Goal: Submit feedback/report problem

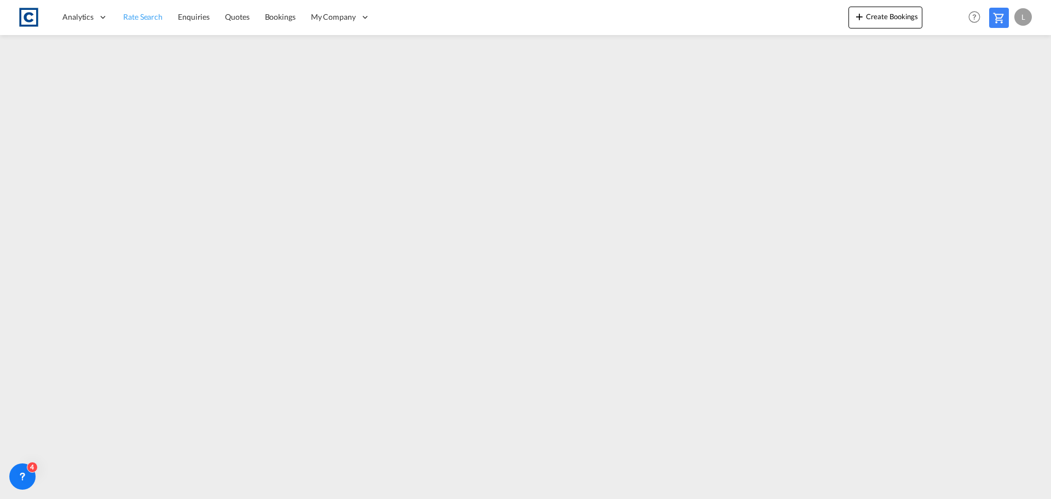
click at [143, 16] on span "Rate Search" at bounding box center [142, 16] width 39 height 9
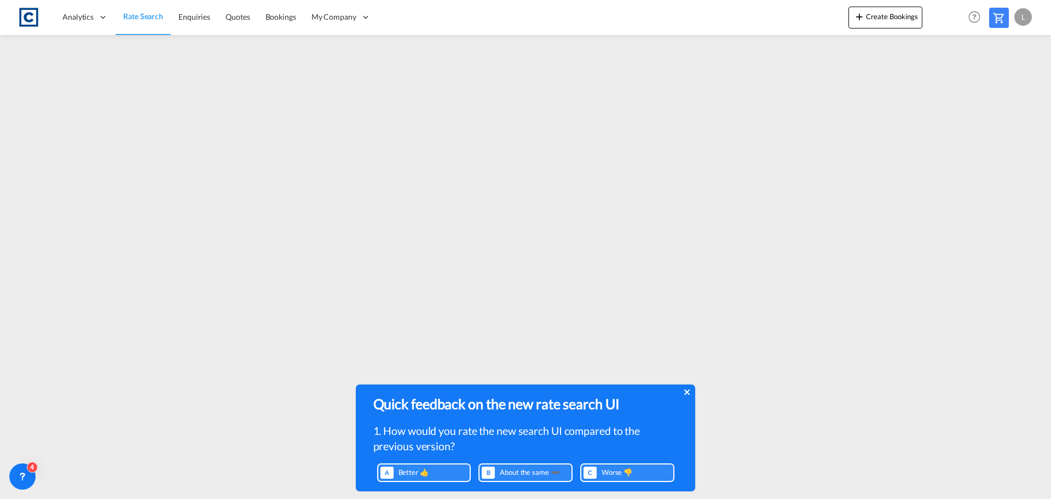
click at [617, 466] on div "Worse 👎" at bounding box center [643, 471] width 88 height 13
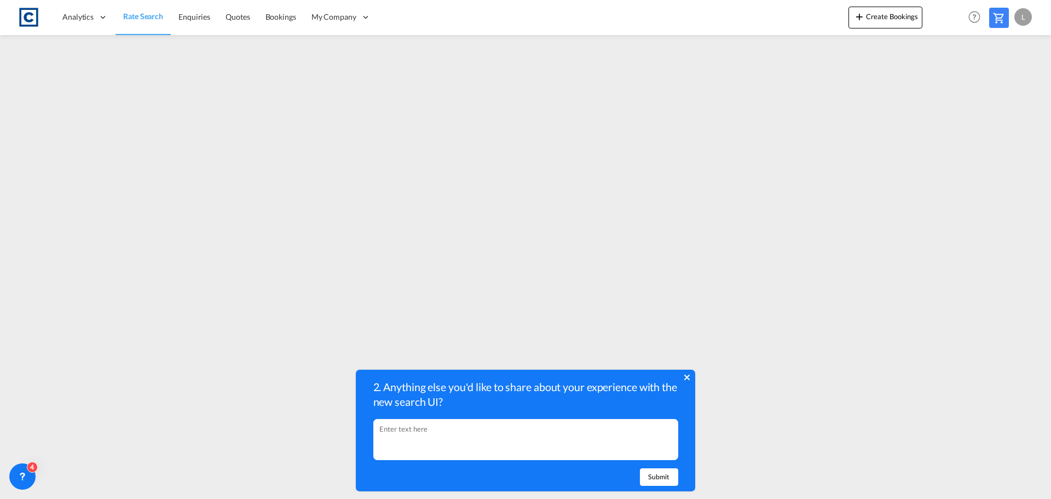
click at [391, 433] on textarea at bounding box center [525, 439] width 305 height 41
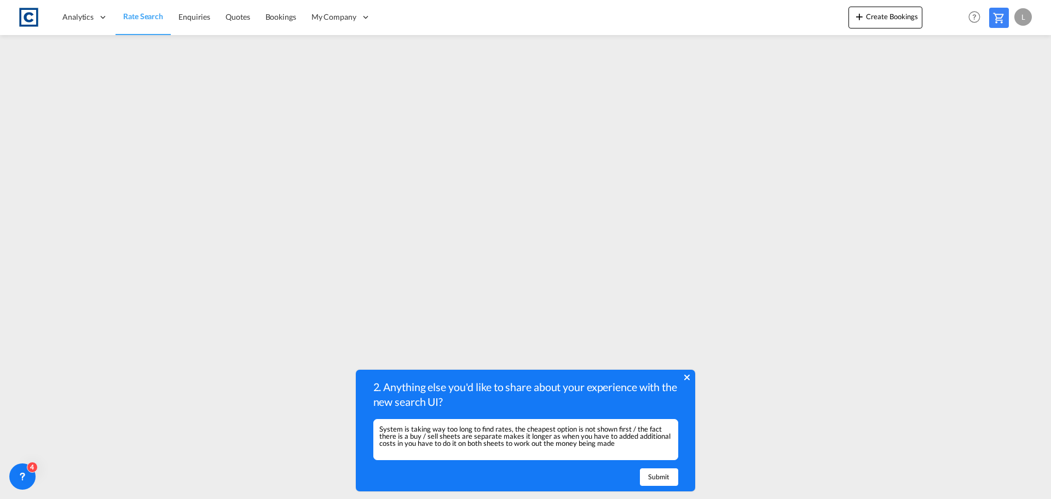
click at [617, 447] on textarea "System is taking way too long to find rates, the cheapest option is not shown f…" at bounding box center [525, 439] width 305 height 41
type textarea "System is taking way too long to find rates, the cheapest option is not shown f…"
click at [665, 476] on div "Submit" at bounding box center [659, 477] width 38 height 18
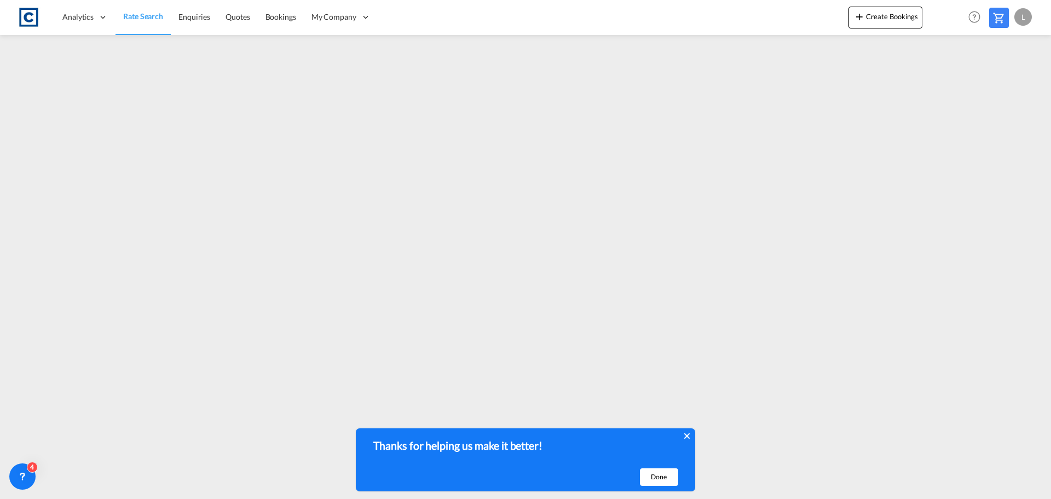
click at [665, 476] on div "Done" at bounding box center [659, 477] width 38 height 18
